Goal: Information Seeking & Learning: Learn about a topic

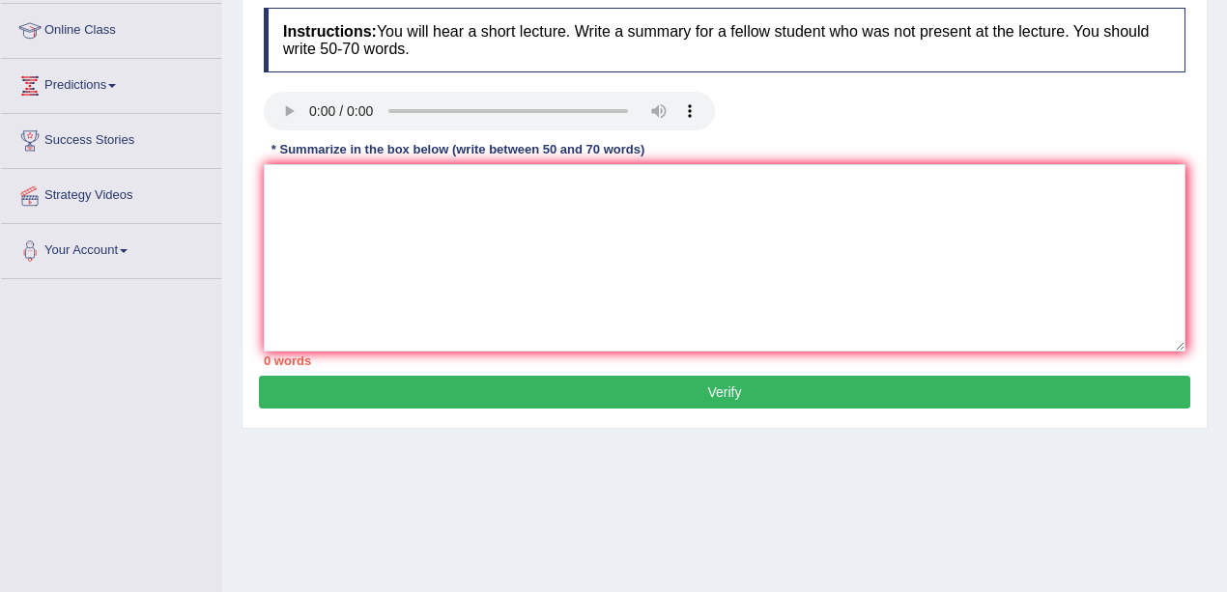
scroll to position [257, 0]
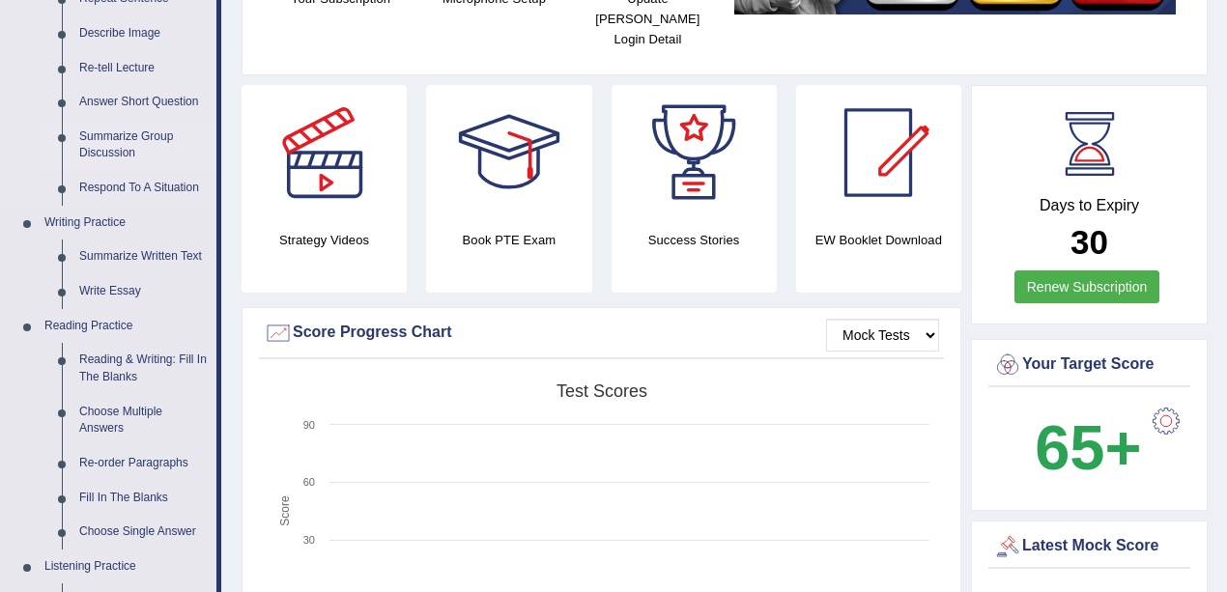
scroll to position [322, 0]
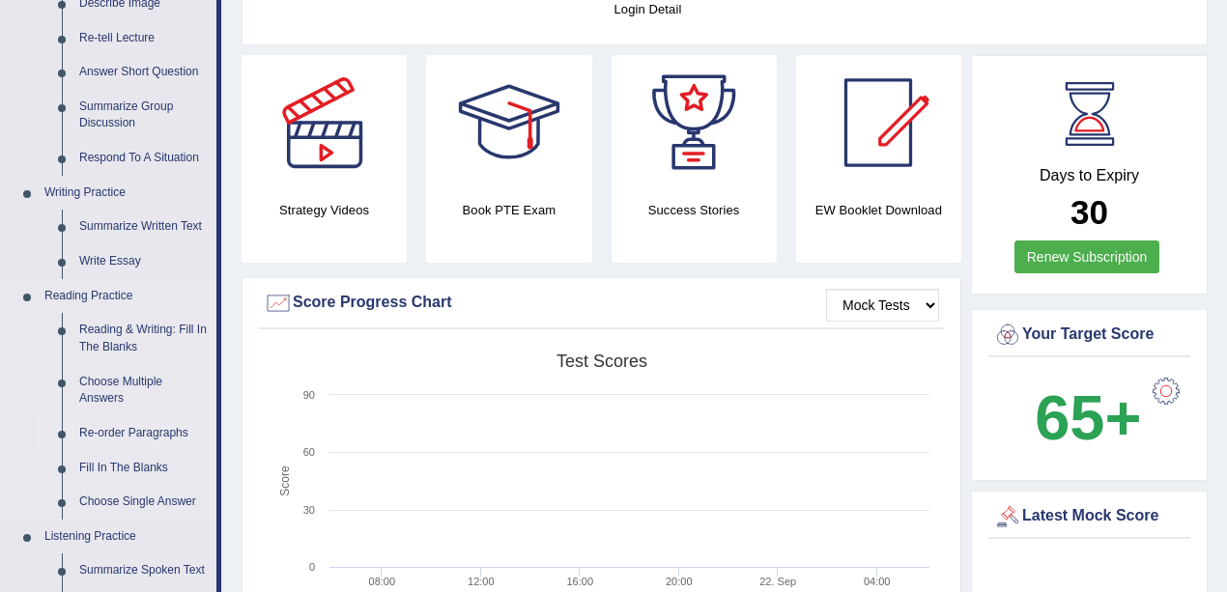
click at [146, 429] on link "Re-order Paragraphs" at bounding box center [144, 433] width 146 height 35
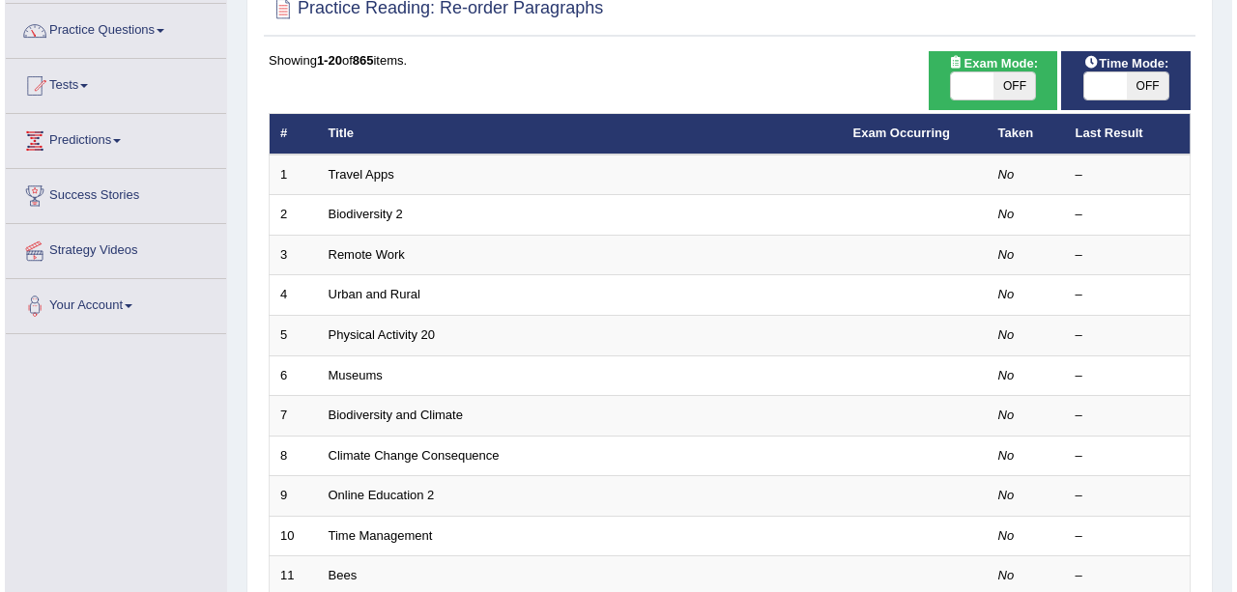
scroll to position [64, 0]
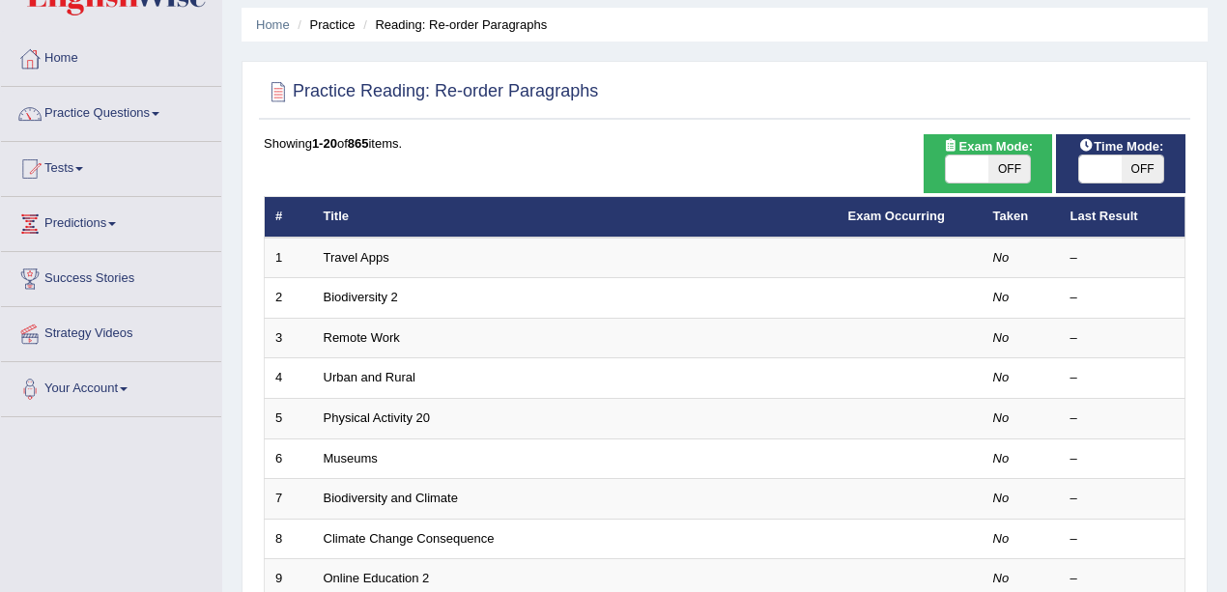
click at [990, 158] on span "OFF" at bounding box center [1009, 169] width 43 height 27
checkbox input "true"
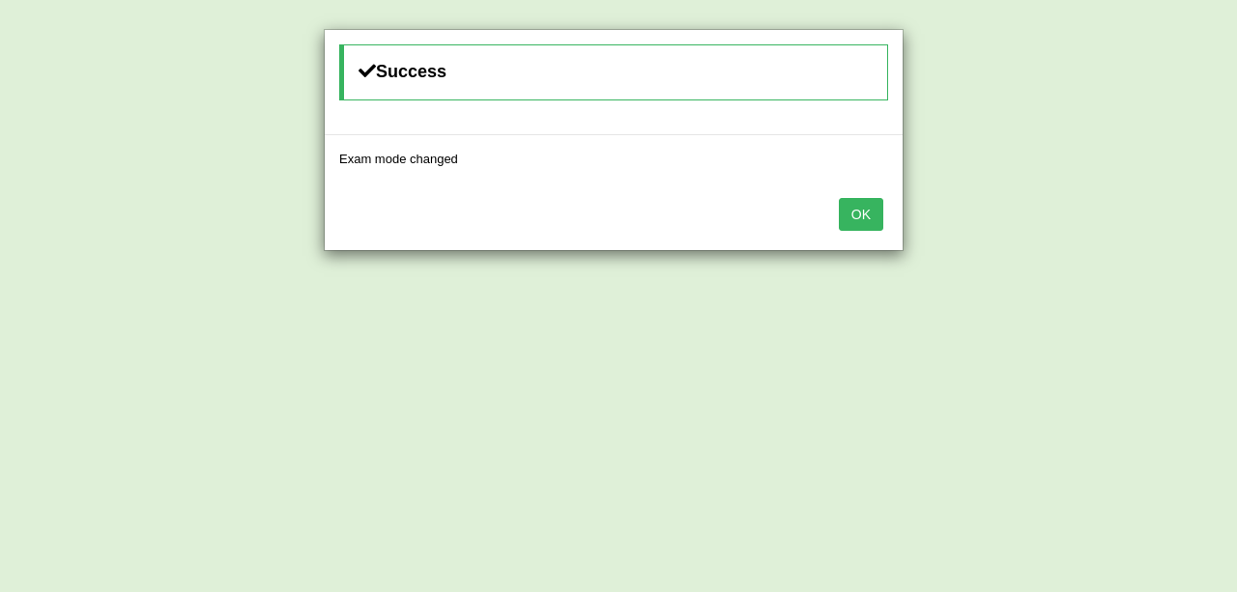
click at [858, 205] on button "OK" at bounding box center [861, 214] width 44 height 33
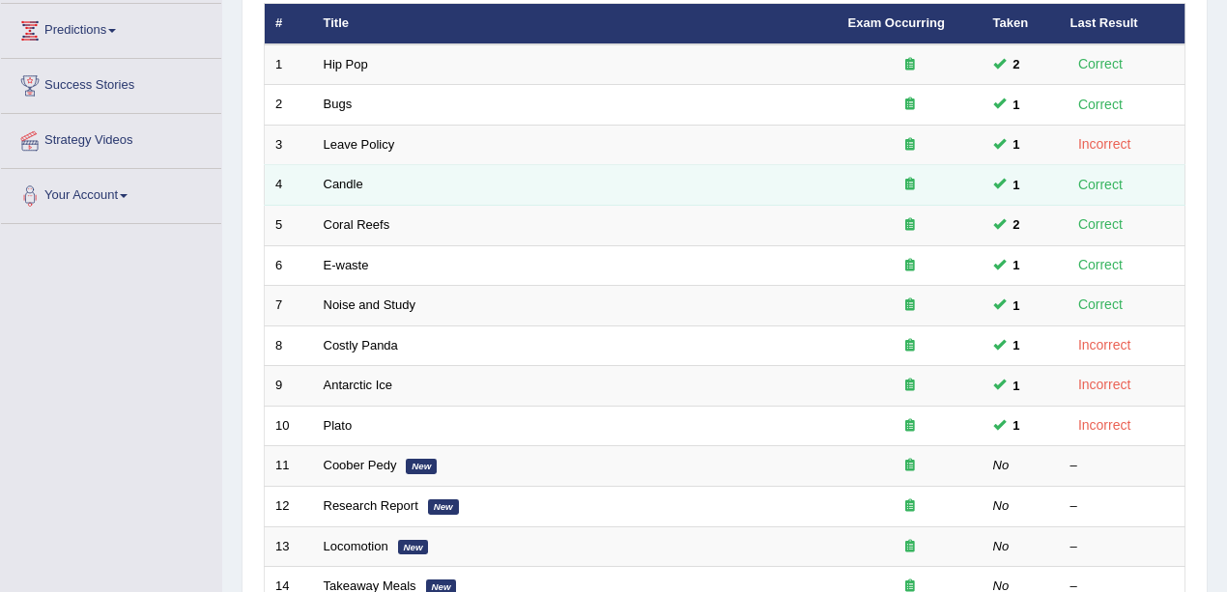
scroll to position [257, 0]
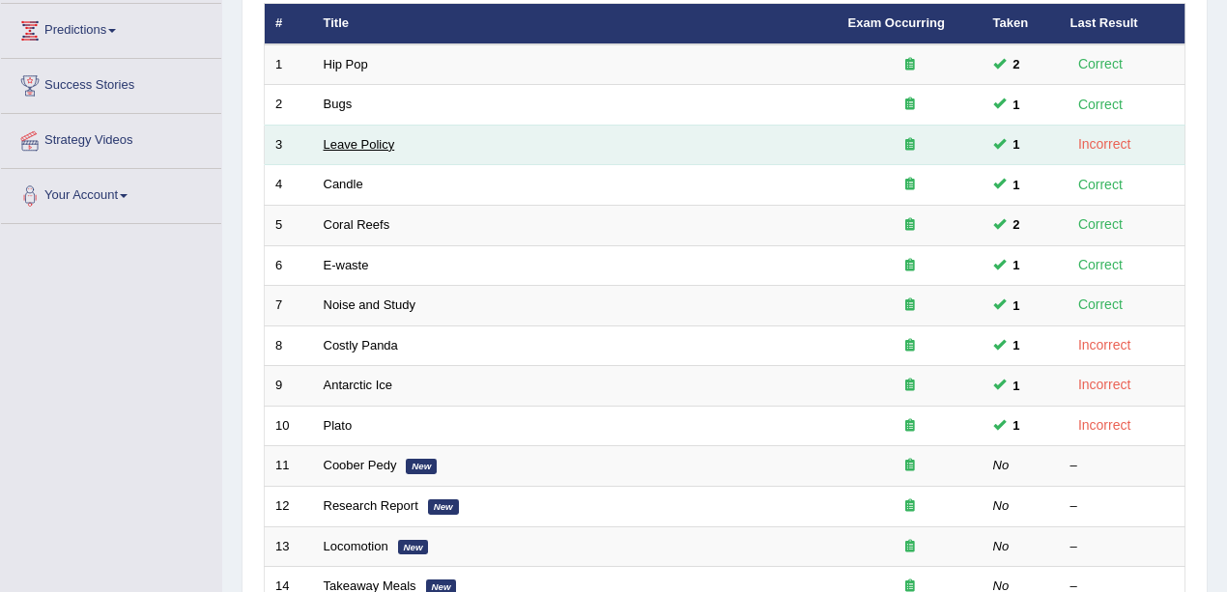
click at [328, 141] on link "Leave Policy" at bounding box center [360, 144] width 72 height 14
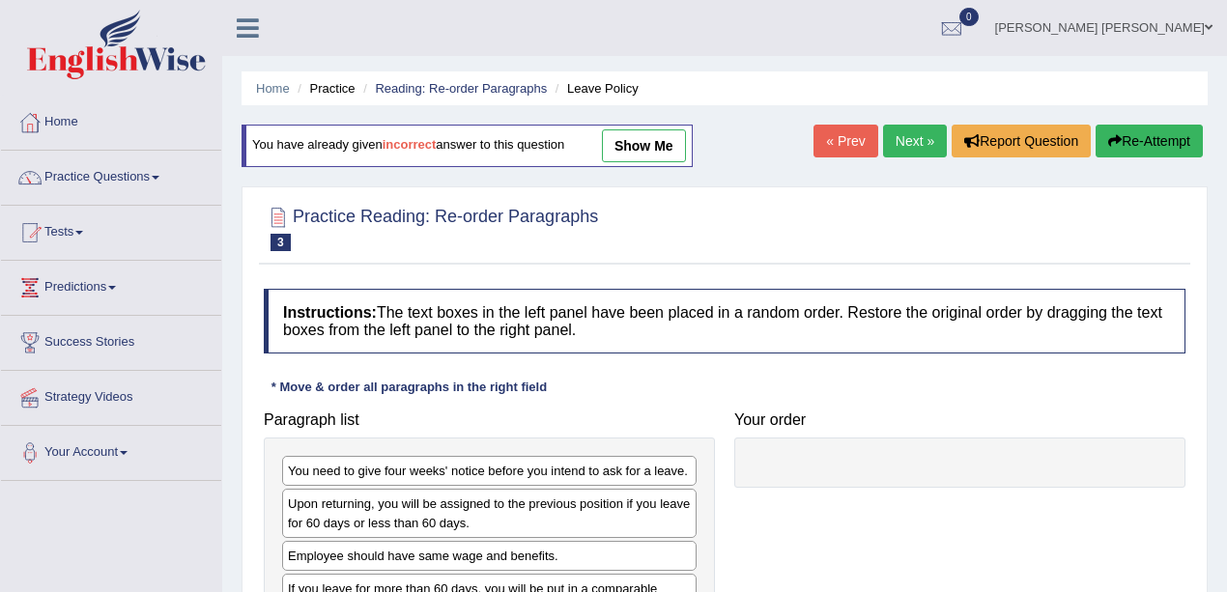
click at [667, 143] on link "show me" at bounding box center [644, 145] width 84 height 33
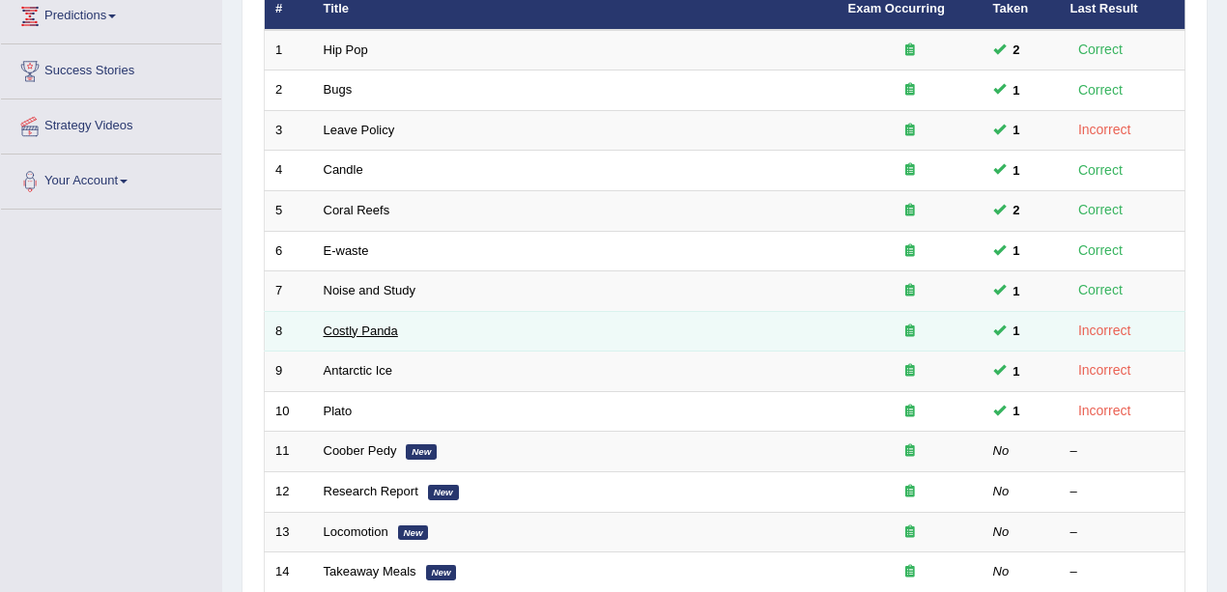
click at [377, 327] on link "Costly Panda" at bounding box center [361, 331] width 74 height 14
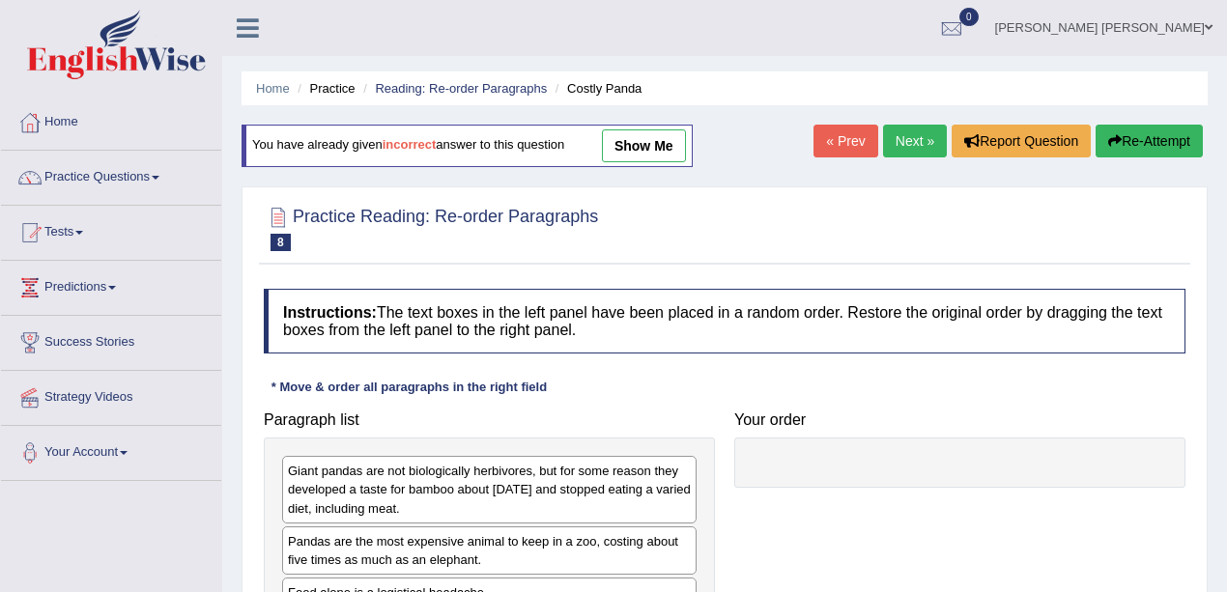
click at [628, 141] on link "show me" at bounding box center [644, 145] width 84 height 33
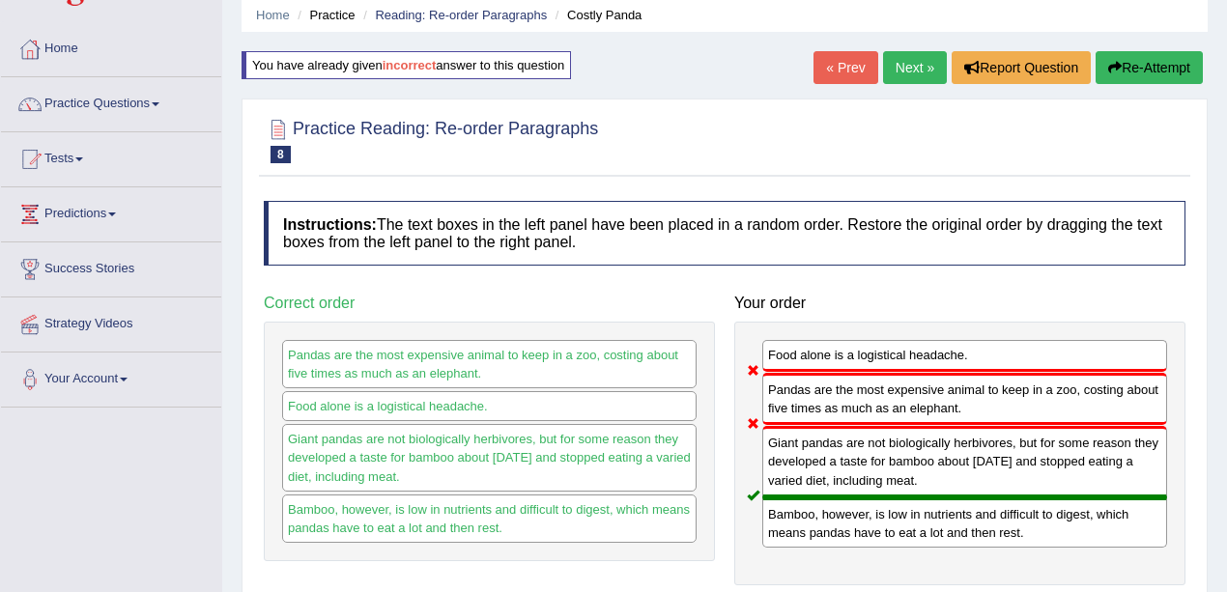
scroll to position [129, 0]
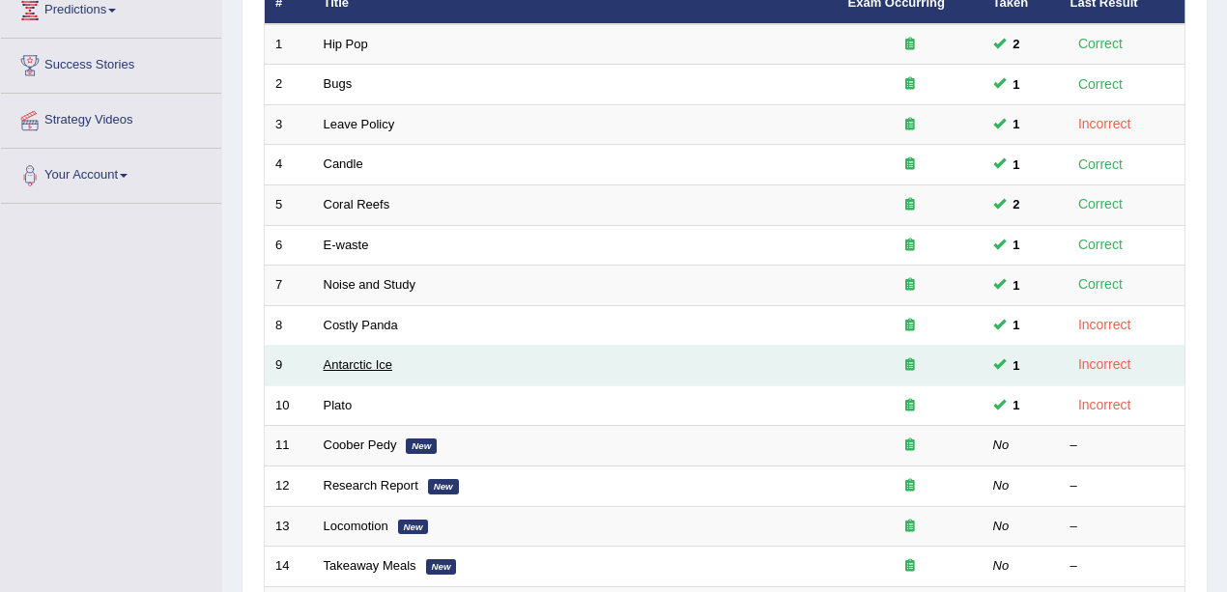
click at [359, 359] on link "Antarctic Ice" at bounding box center [359, 365] width 70 height 14
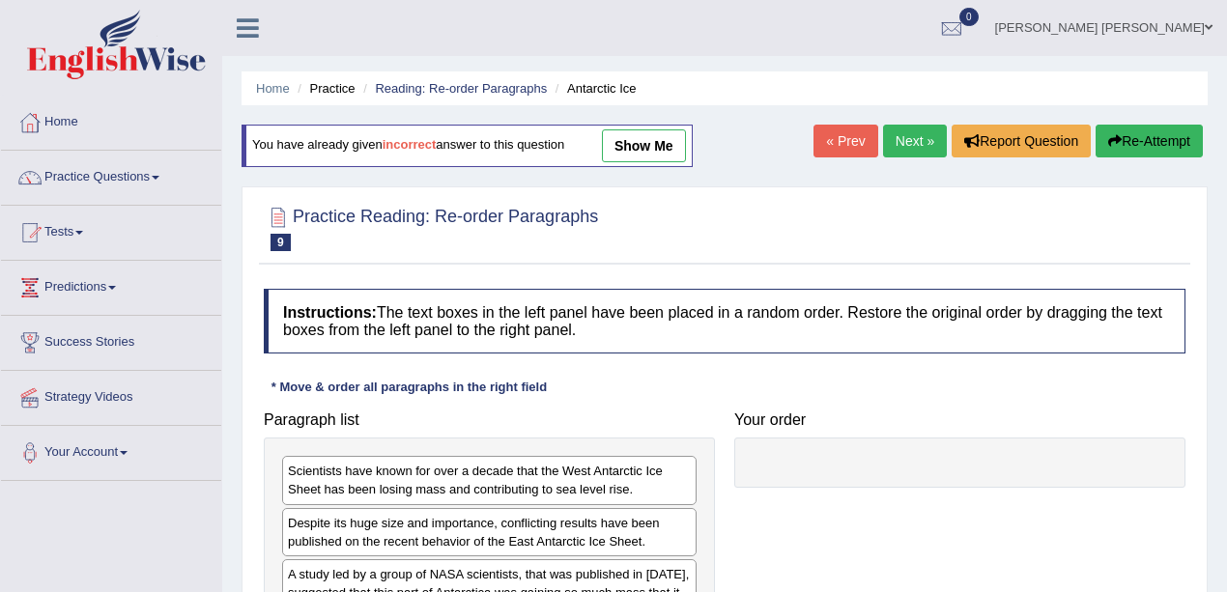
click at [669, 143] on link "show me" at bounding box center [644, 145] width 84 height 33
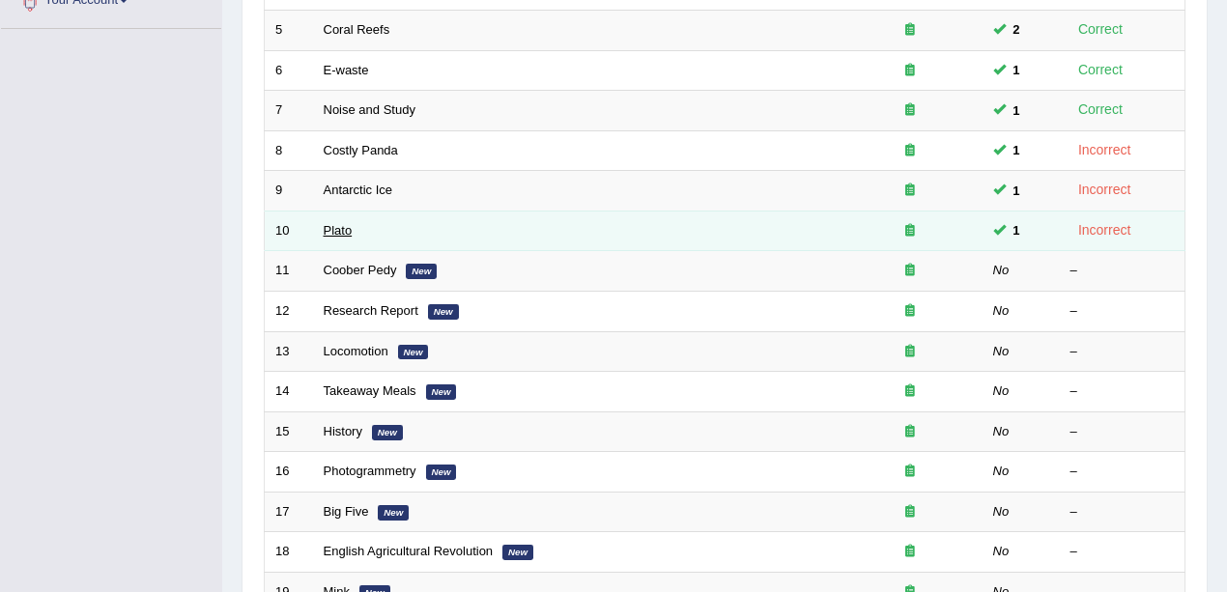
click at [329, 228] on link "Plato" at bounding box center [338, 230] width 29 height 14
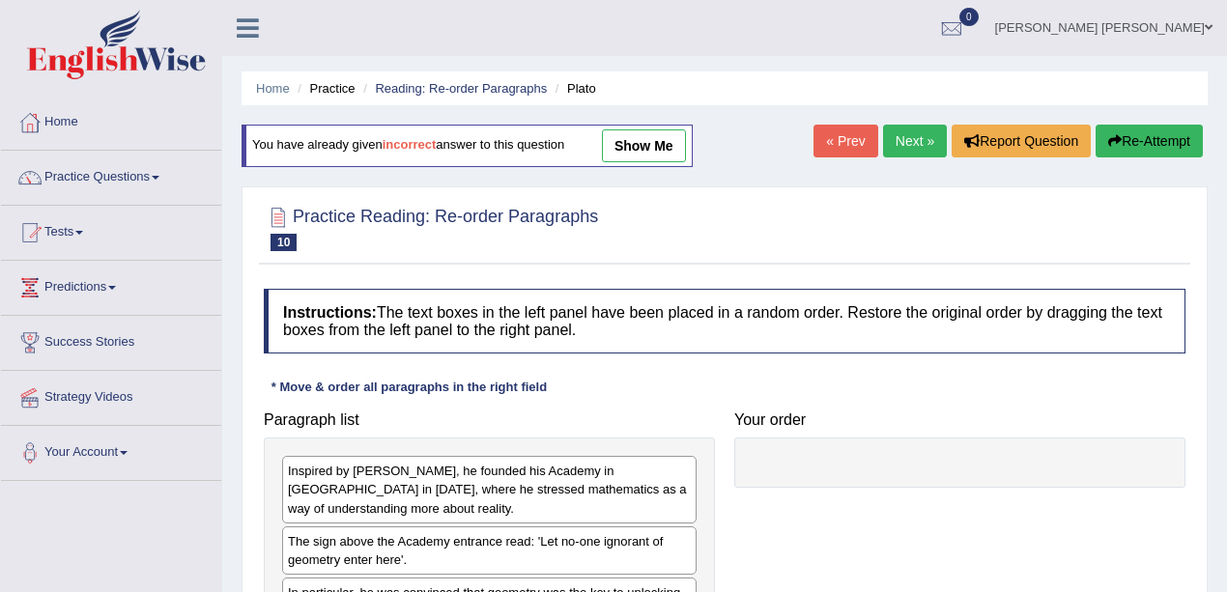
click at [672, 121] on div "Home Practice Reading: Re-order Paragraphs [PERSON_NAME] You have already given…" at bounding box center [724, 483] width 1005 height 966
click at [678, 133] on link "show me" at bounding box center [644, 145] width 84 height 33
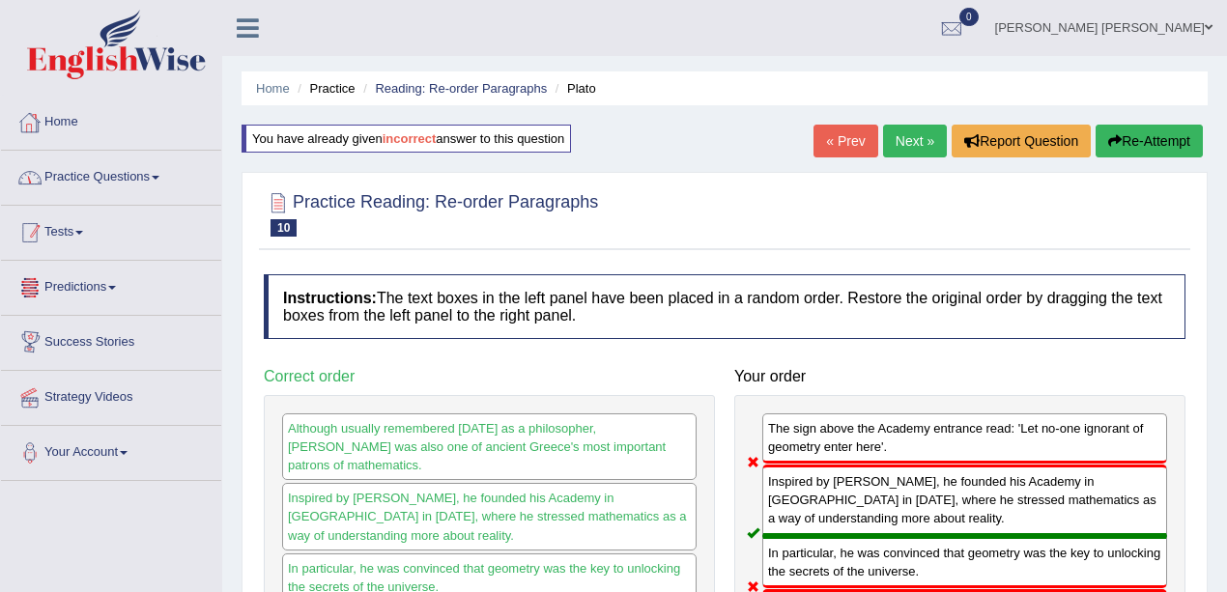
click at [78, 131] on link "Home" at bounding box center [111, 120] width 220 height 48
click at [56, 176] on link "Practice Questions" at bounding box center [111, 175] width 220 height 48
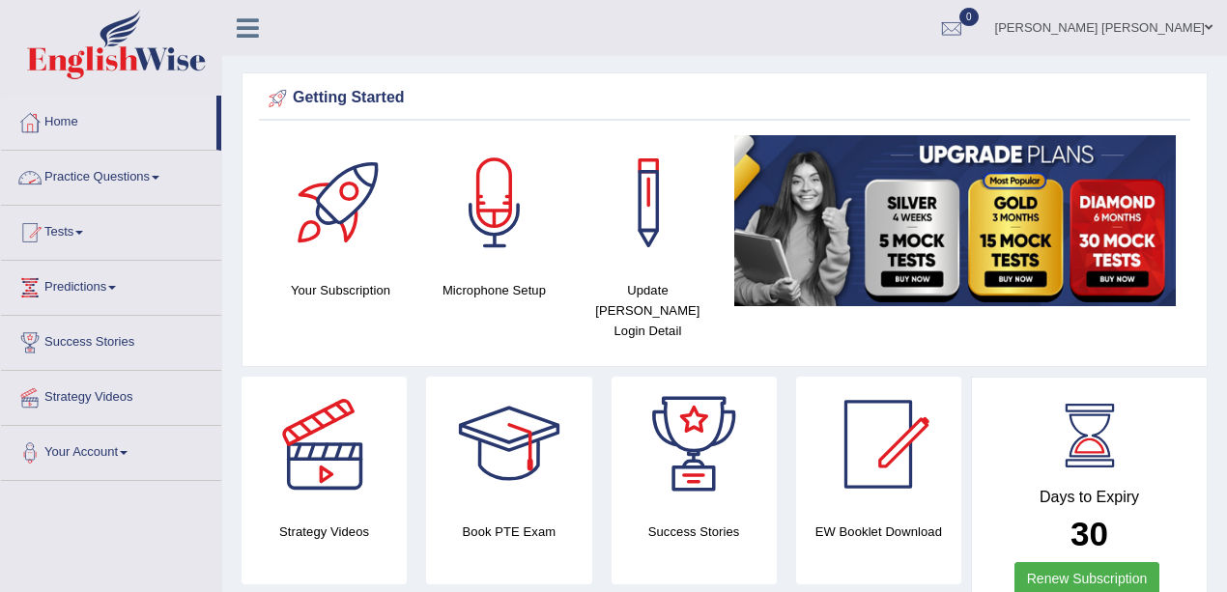
click at [100, 175] on link "Practice Questions" at bounding box center [111, 175] width 220 height 48
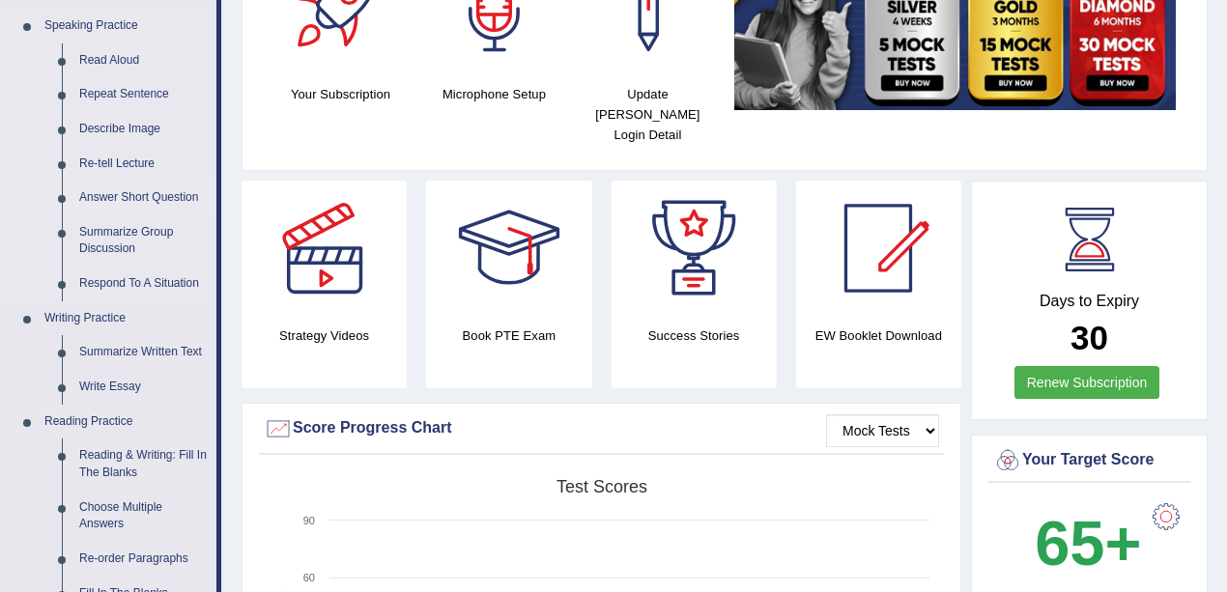
scroll to position [257, 0]
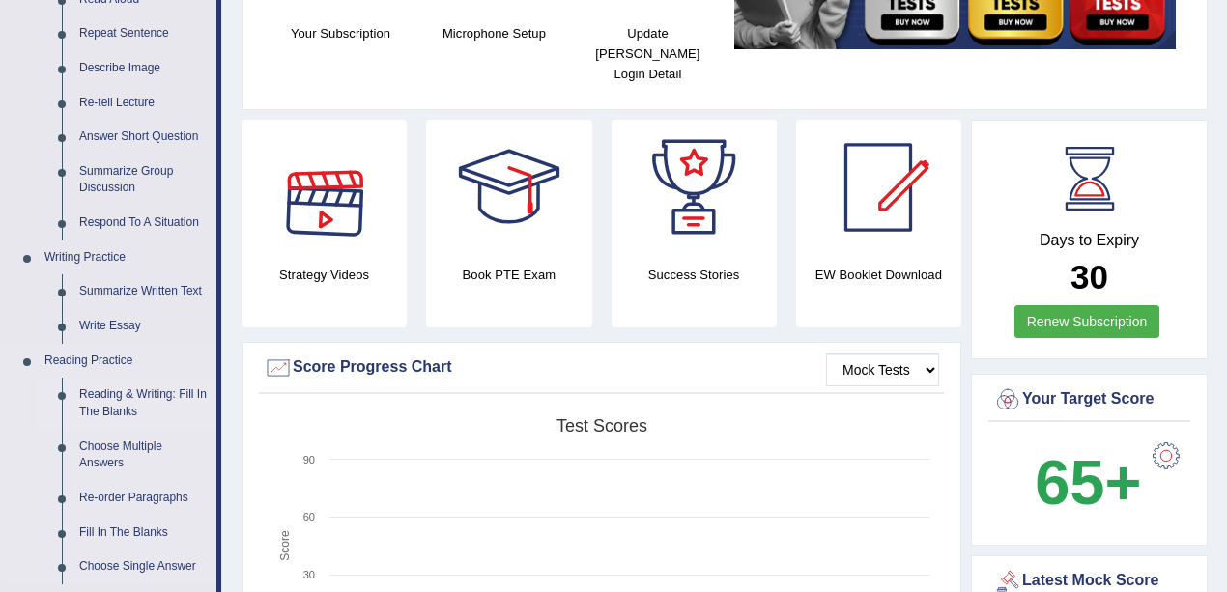
click at [122, 390] on link "Reading & Writing: Fill In The Blanks" at bounding box center [144, 403] width 146 height 51
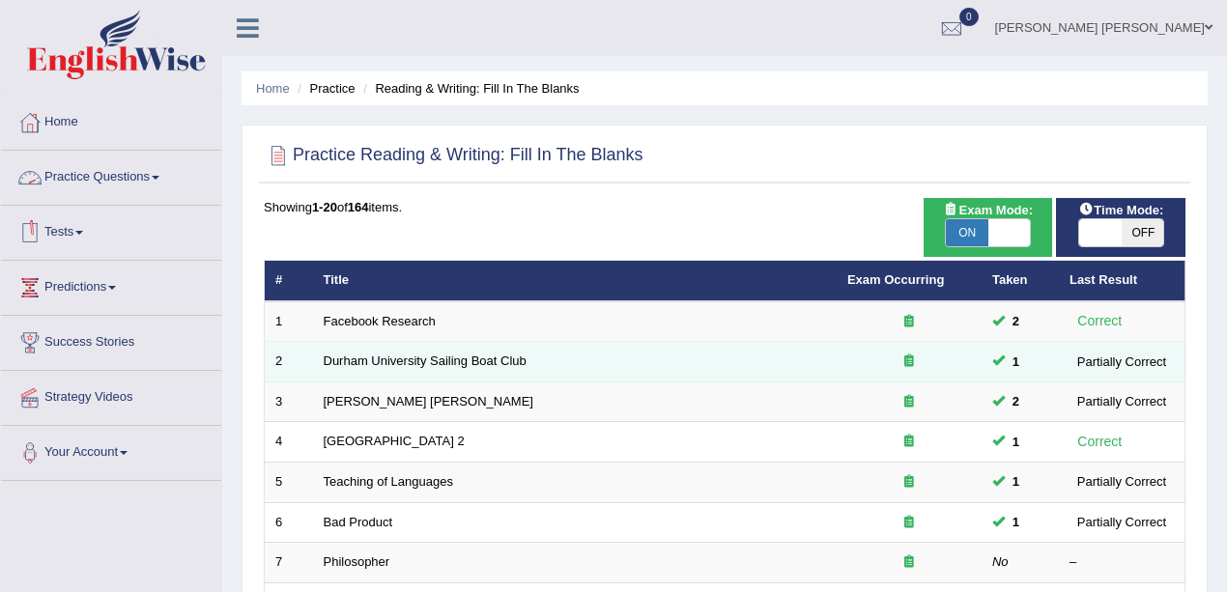
scroll to position [64, 0]
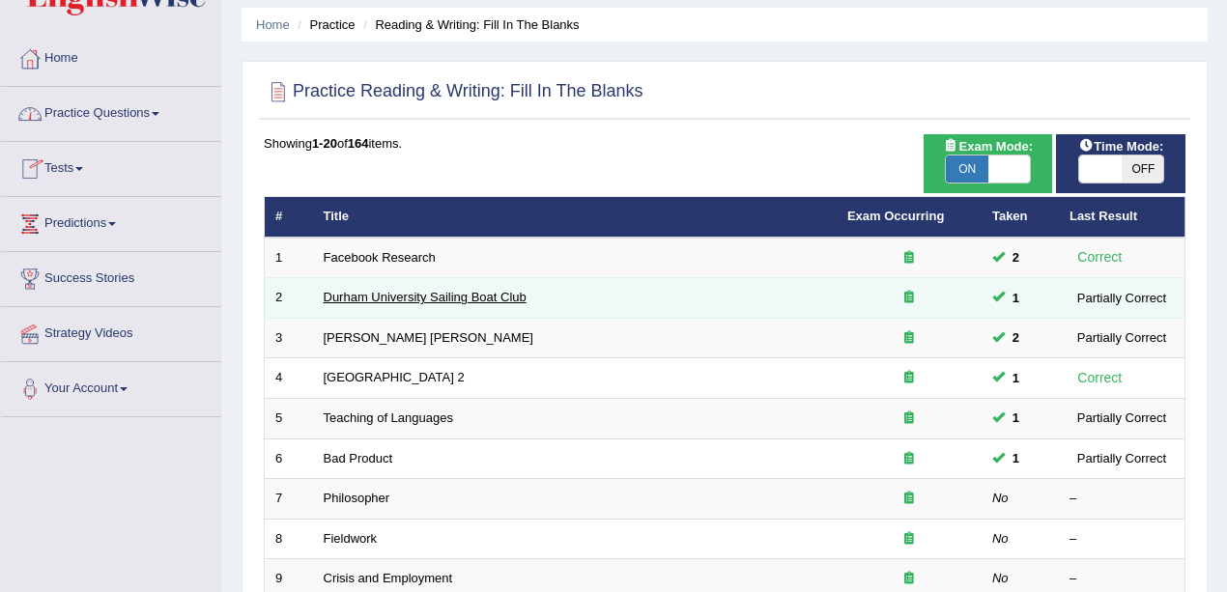
click at [439, 294] on link "Durham University Sailing Boat Club" at bounding box center [425, 297] width 203 height 14
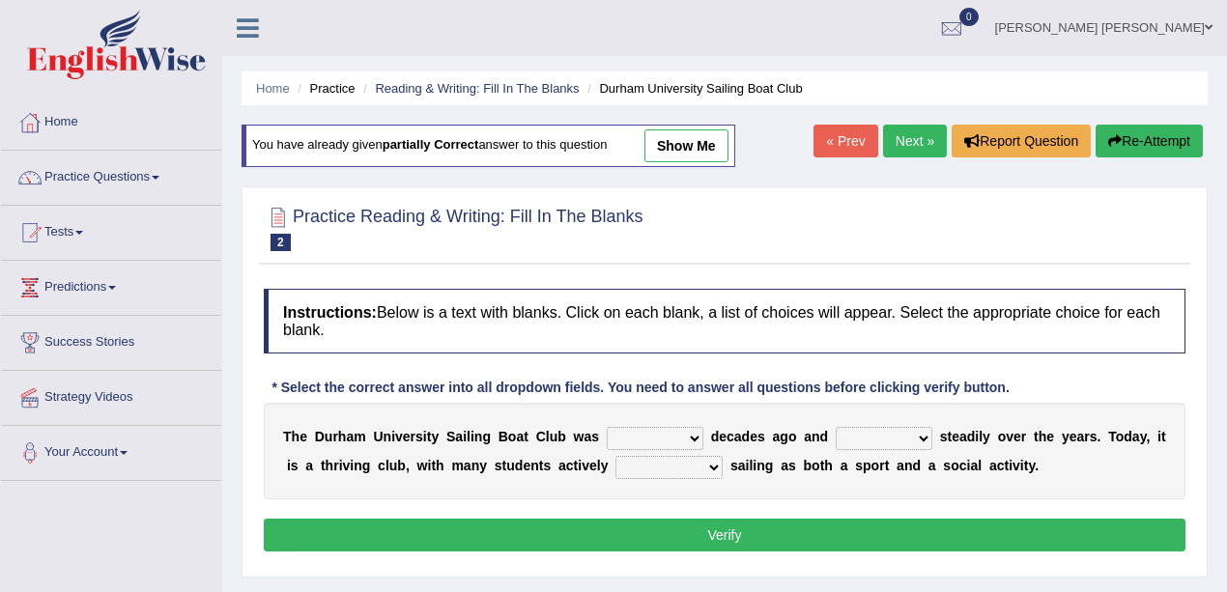
click at [696, 142] on link "show me" at bounding box center [687, 145] width 84 height 33
select select "found"
select select "has grown"
select select "enjoying"
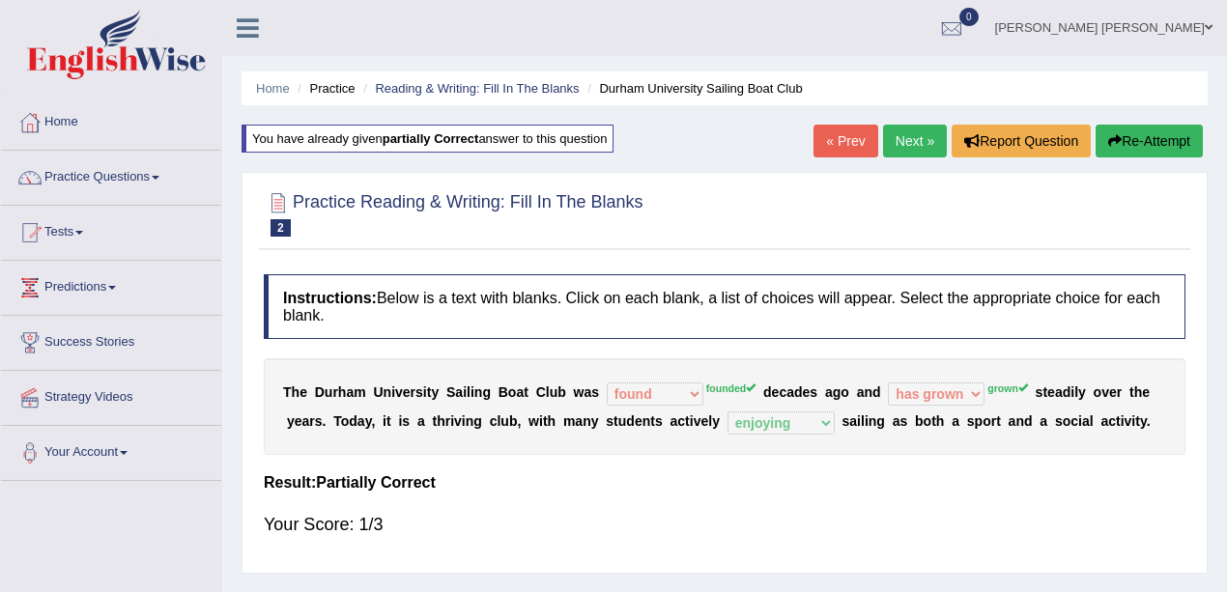
drag, startPoint x: 571, startPoint y: 384, endPoint x: 601, endPoint y: 390, distance: 30.7
click at [601, 390] on div "T h e D u r h a m U n i v e r s i t y S a i l i n g B o a t C l u b w a s found…" at bounding box center [725, 406] width 922 height 97
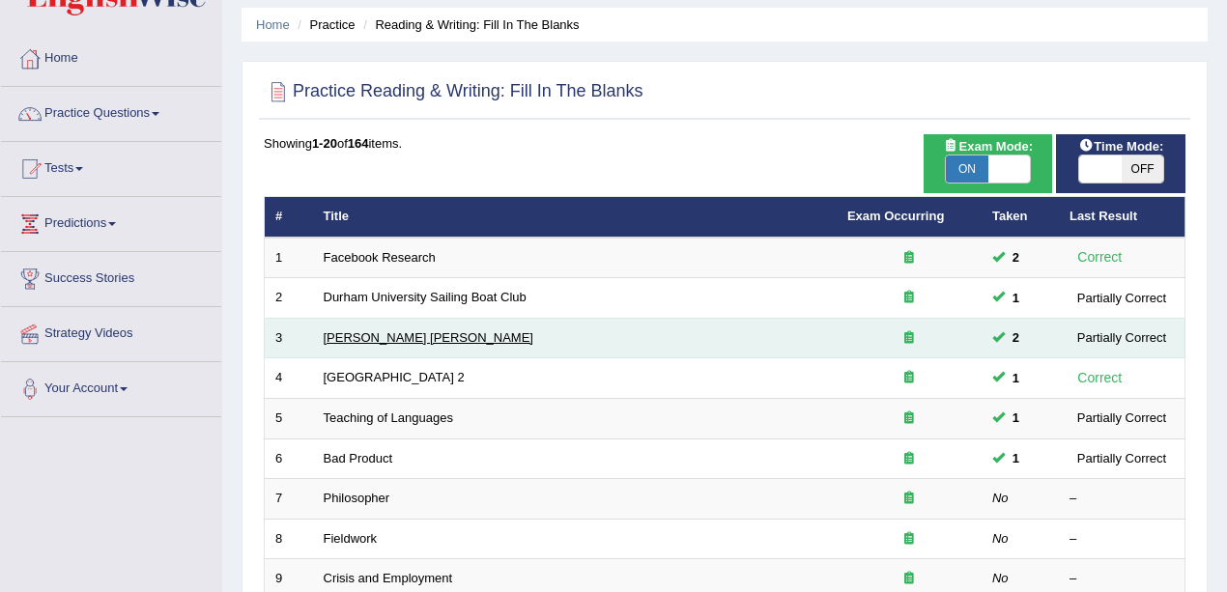
click at [338, 336] on link "[PERSON_NAME] [PERSON_NAME]" at bounding box center [429, 337] width 210 height 14
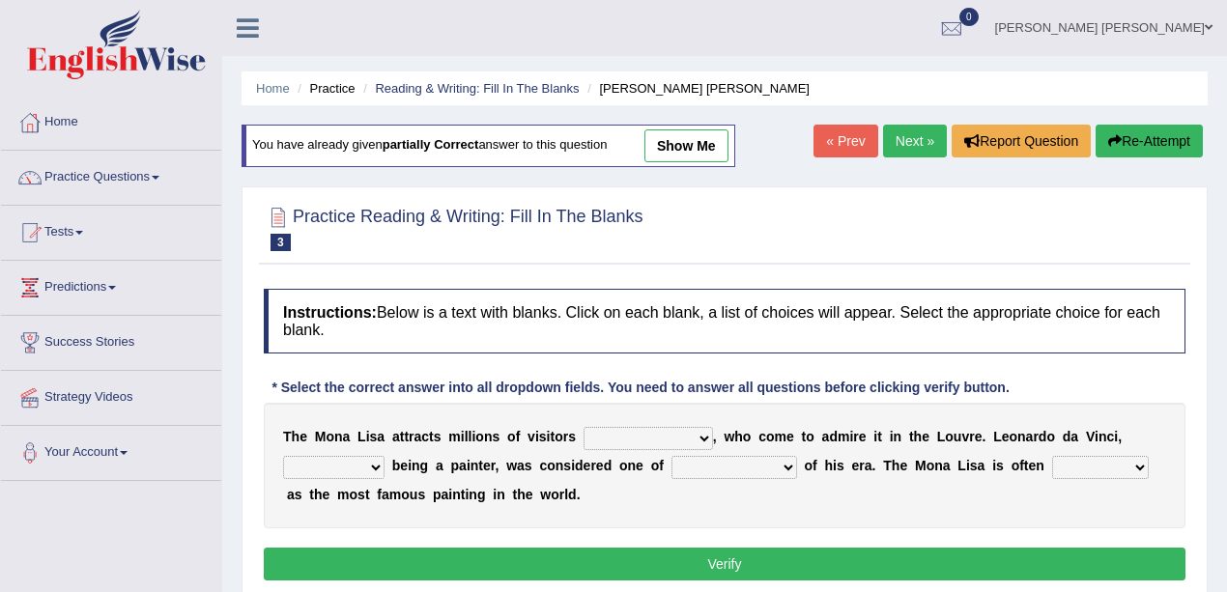
click at [721, 159] on link "show me" at bounding box center [687, 145] width 84 height 33
select select "the all year"
select select "as well as"
select select "the best artists"
select select "described"
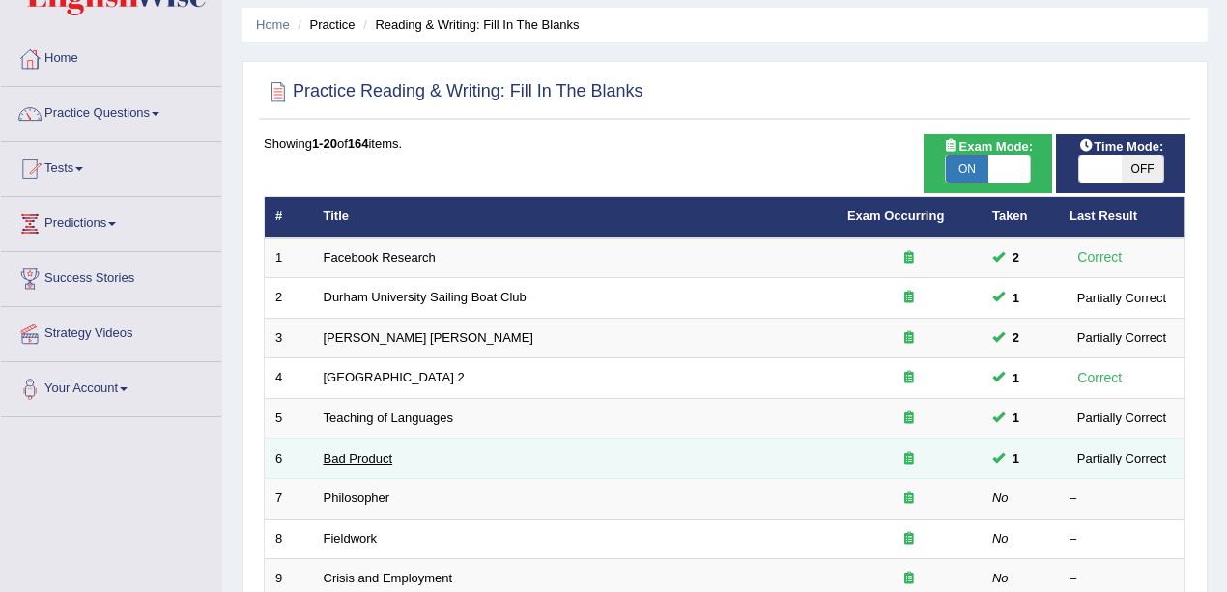
click at [353, 456] on link "Bad Product" at bounding box center [359, 458] width 70 height 14
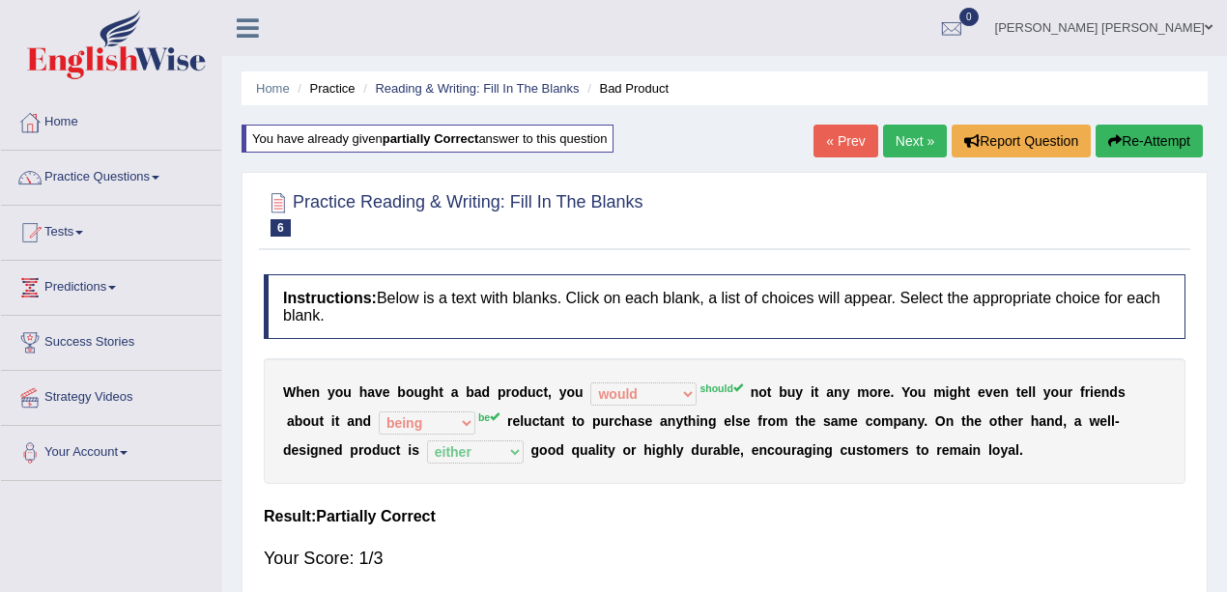
select select "would"
select select "being"
select select "either"
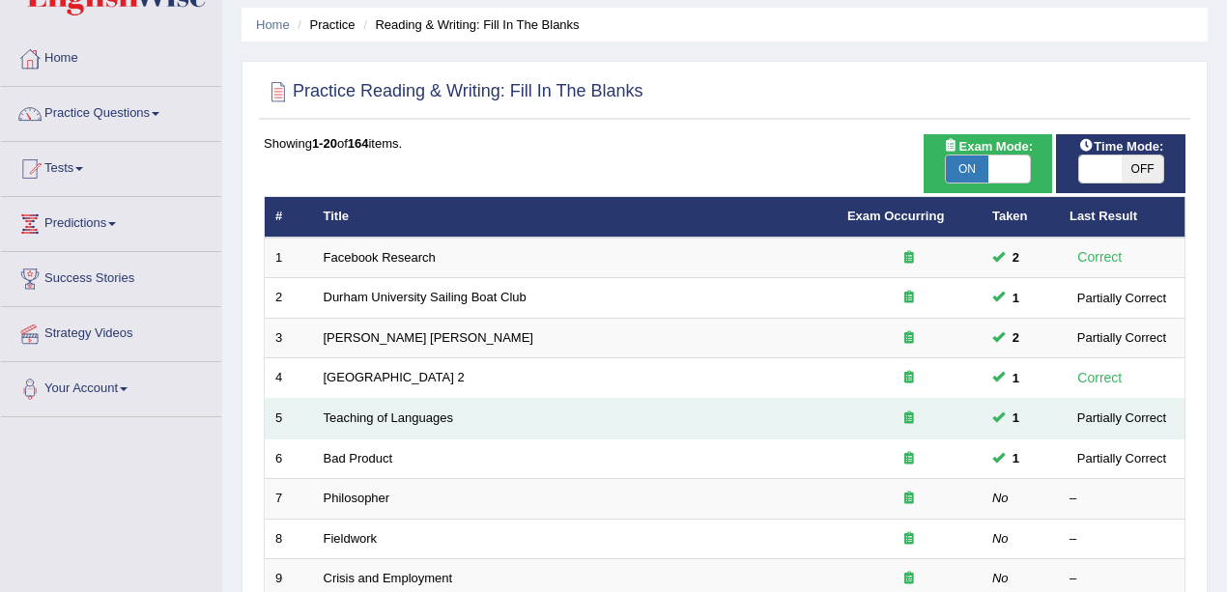
click at [347, 425] on td "Teaching of Languages" at bounding box center [575, 419] width 524 height 41
click at [347, 415] on link "Teaching of Languages" at bounding box center [388, 418] width 129 height 14
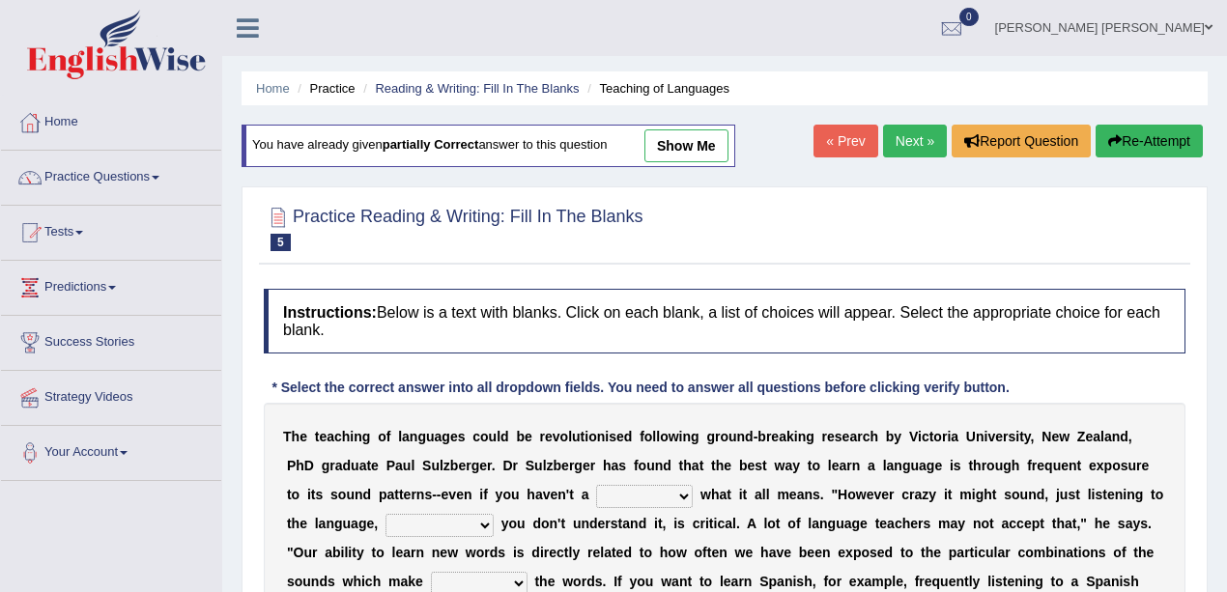
drag, startPoint x: 0, startPoint y: 0, endPoint x: 738, endPoint y: 160, distance: 755.5
click at [752, 160] on div "Home Practice Reading & Writing: Fill In The Blanks Teaching of Languages You h…" at bounding box center [724, 483] width 1005 height 966
click at [697, 136] on link "show me" at bounding box center [687, 145] width 84 height 33
select select "clue"
select select "even though"
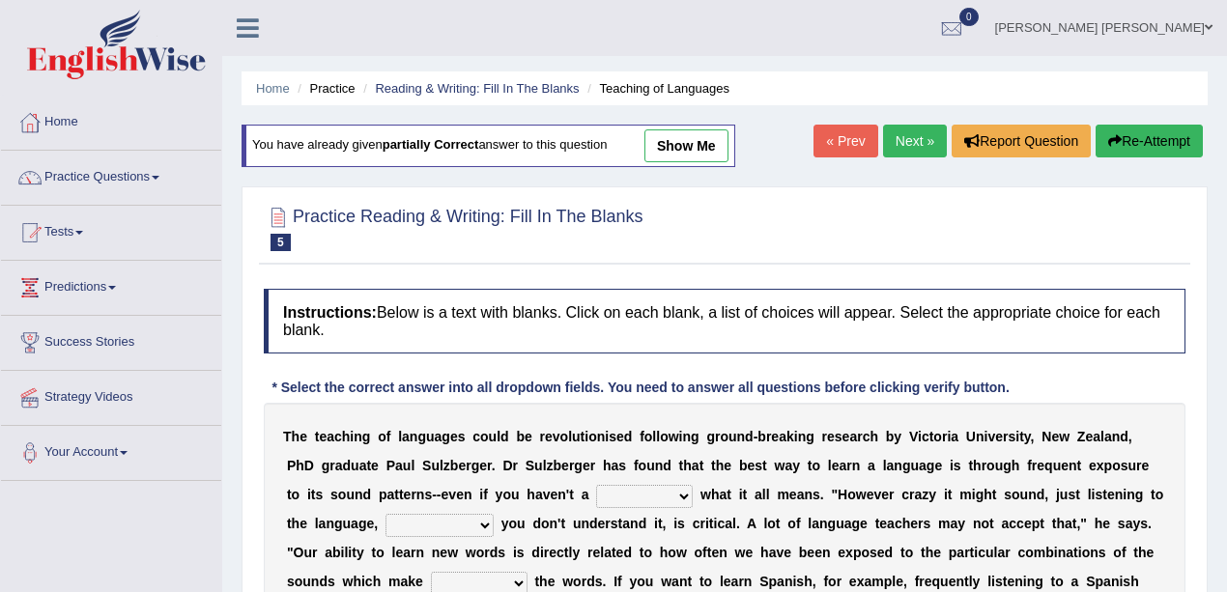
select select "up"
select select "boost"
select select "requiring"
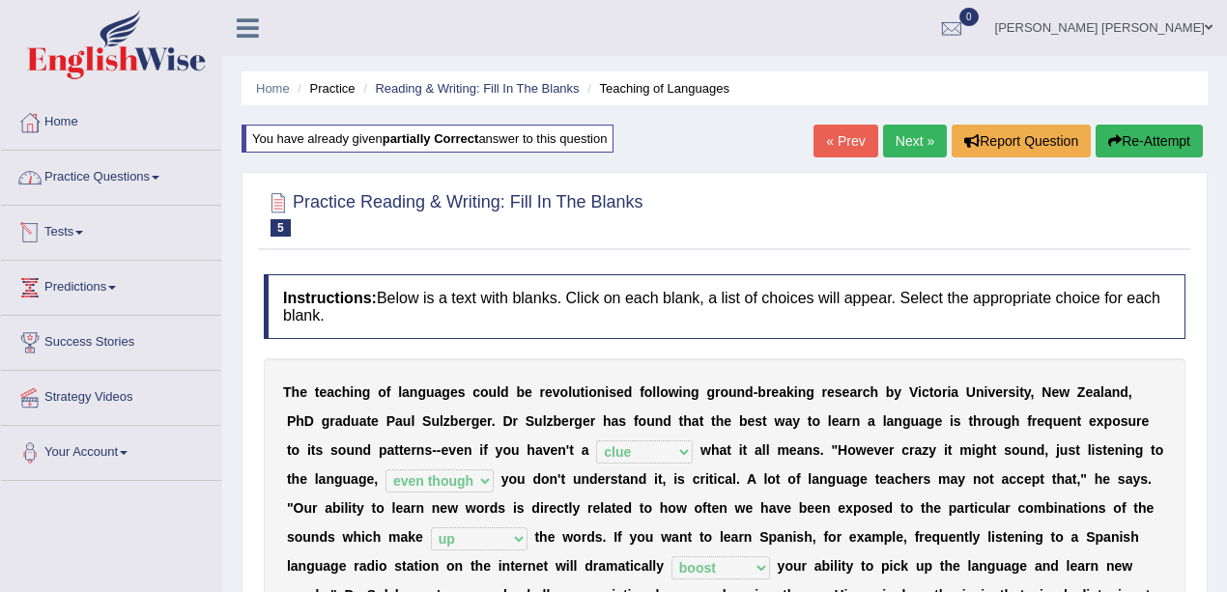
click at [97, 160] on link "Practice Questions" at bounding box center [111, 175] width 220 height 48
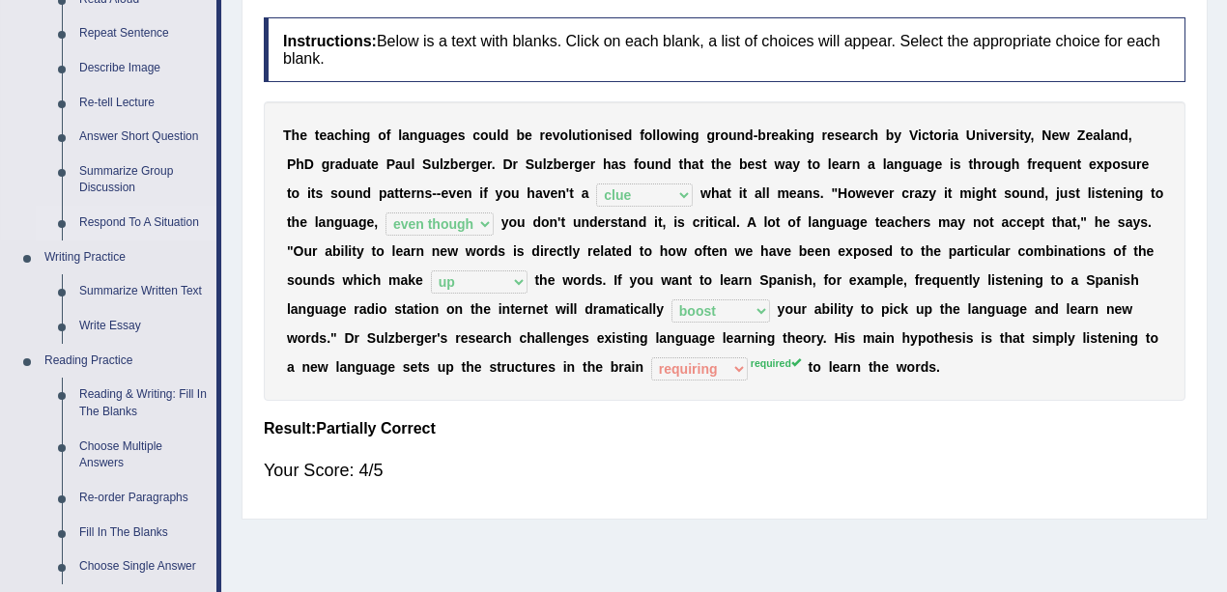
scroll to position [322, 0]
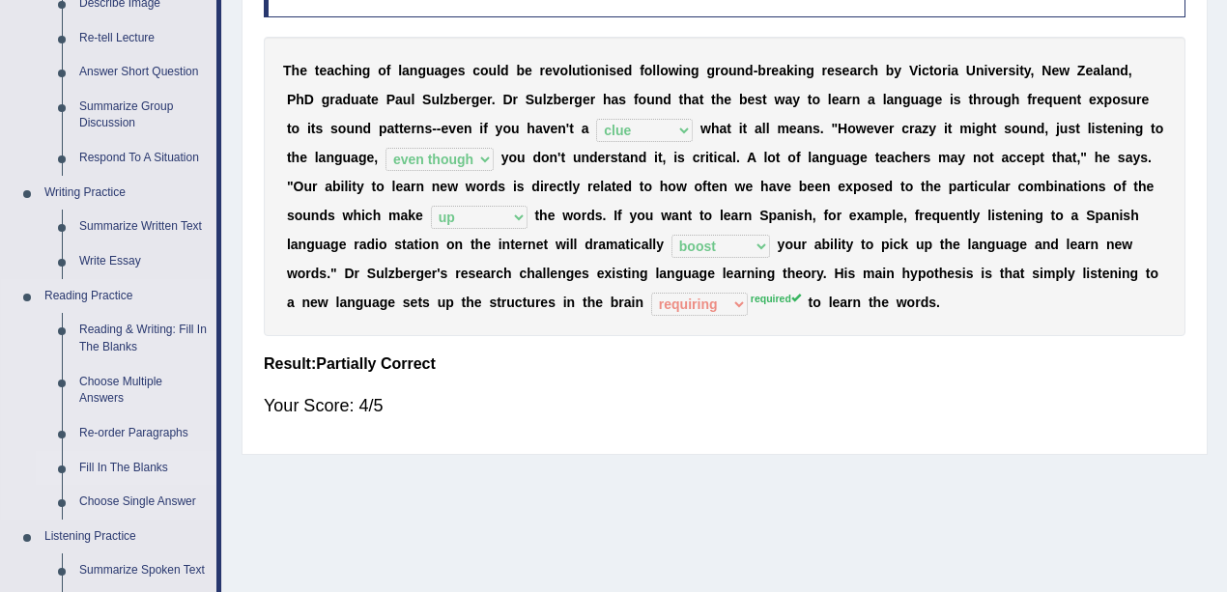
click at [113, 462] on link "Fill In The Blanks" at bounding box center [144, 468] width 146 height 35
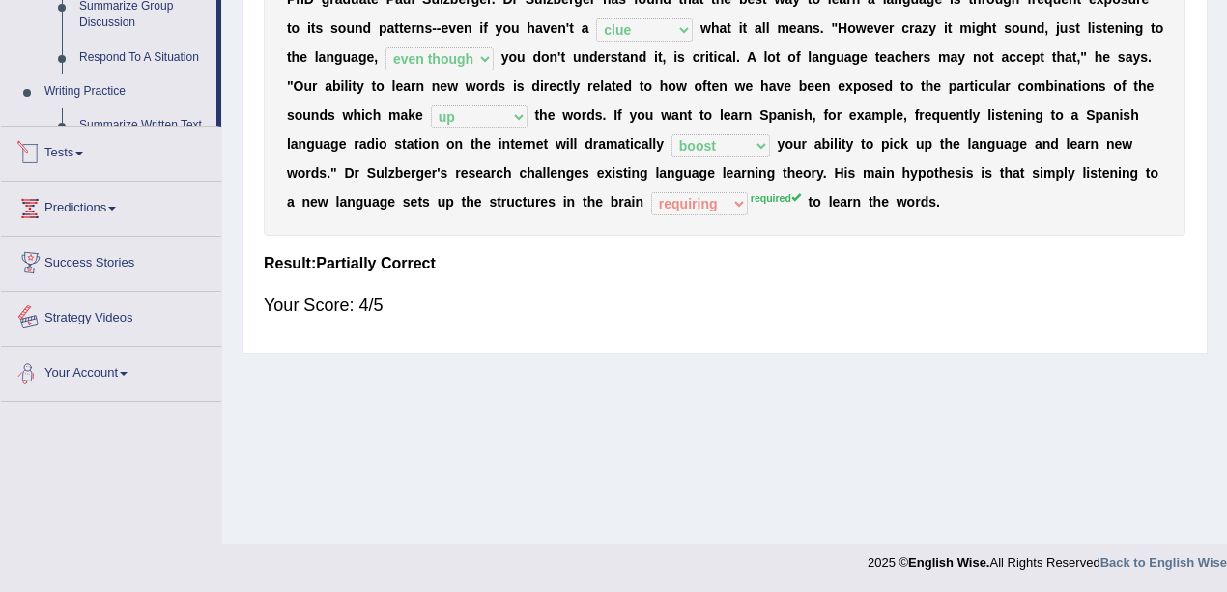
scroll to position [790, 0]
